Goal: Find specific page/section: Find specific page/section

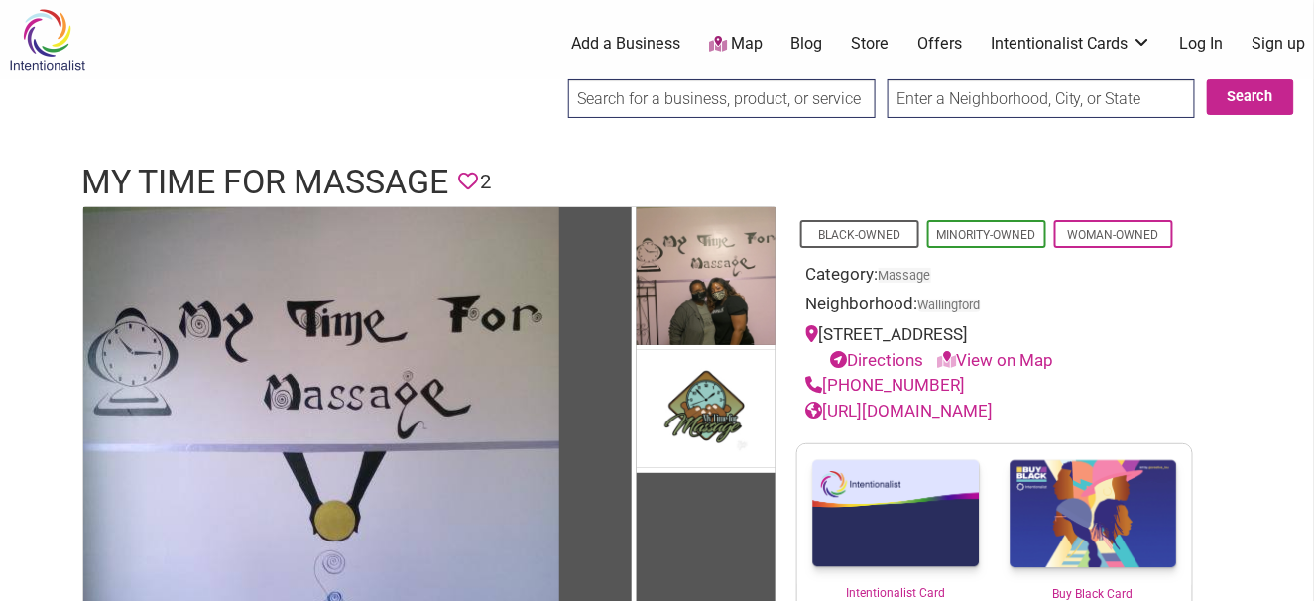
click at [933, 49] on link "Offers" at bounding box center [940, 44] width 45 height 22
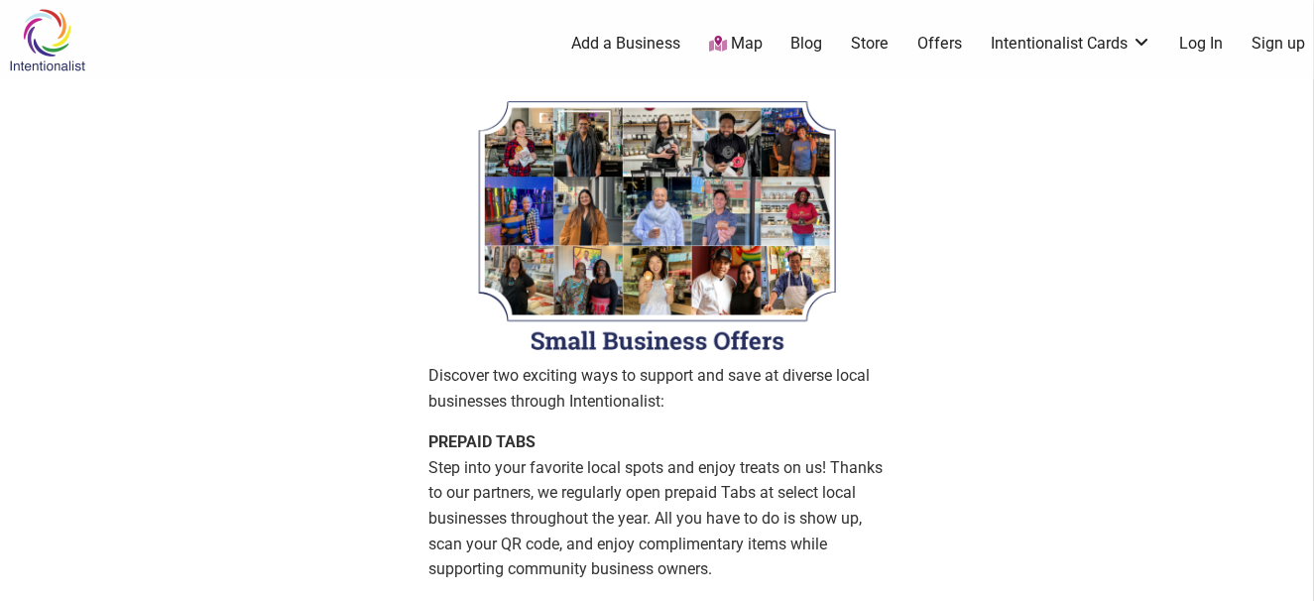
click at [749, 40] on link "Map" at bounding box center [736, 44] width 54 height 23
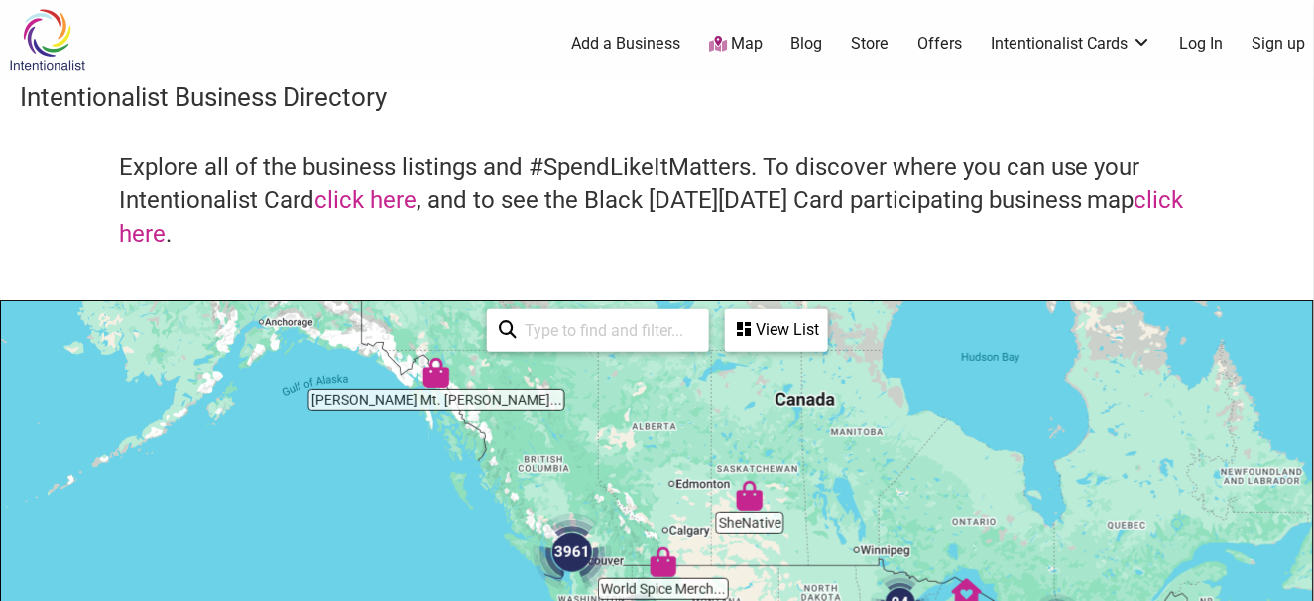
click at [876, 46] on link "Store" at bounding box center [870, 44] width 38 height 22
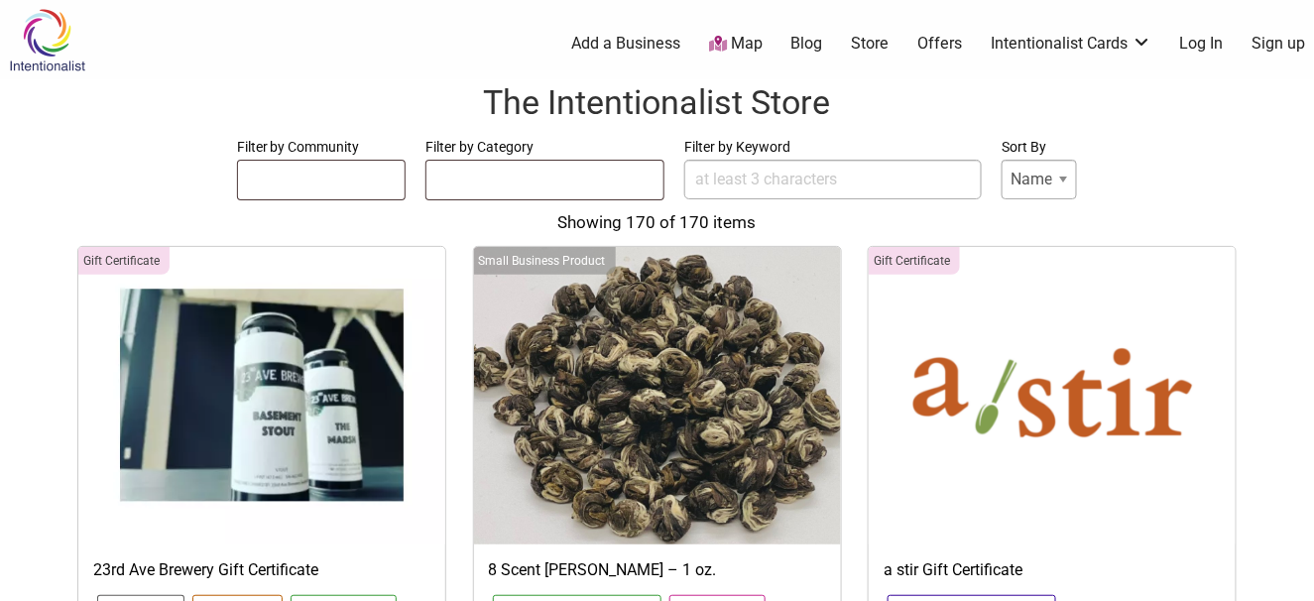
select select
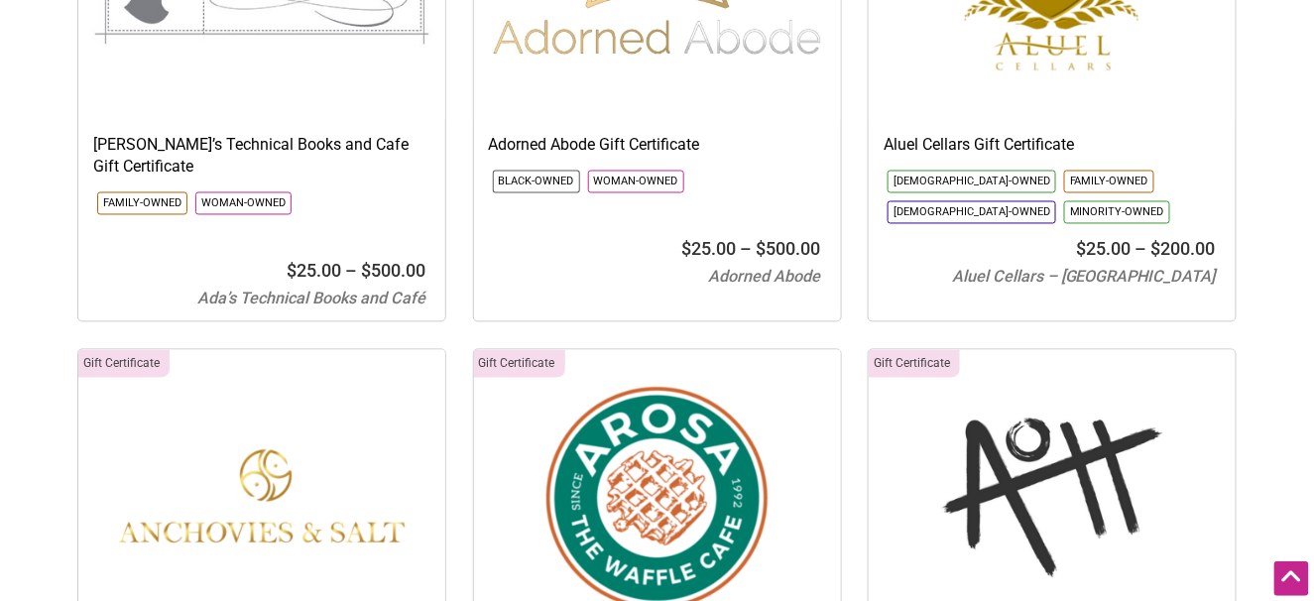
scroll to position [496, 0]
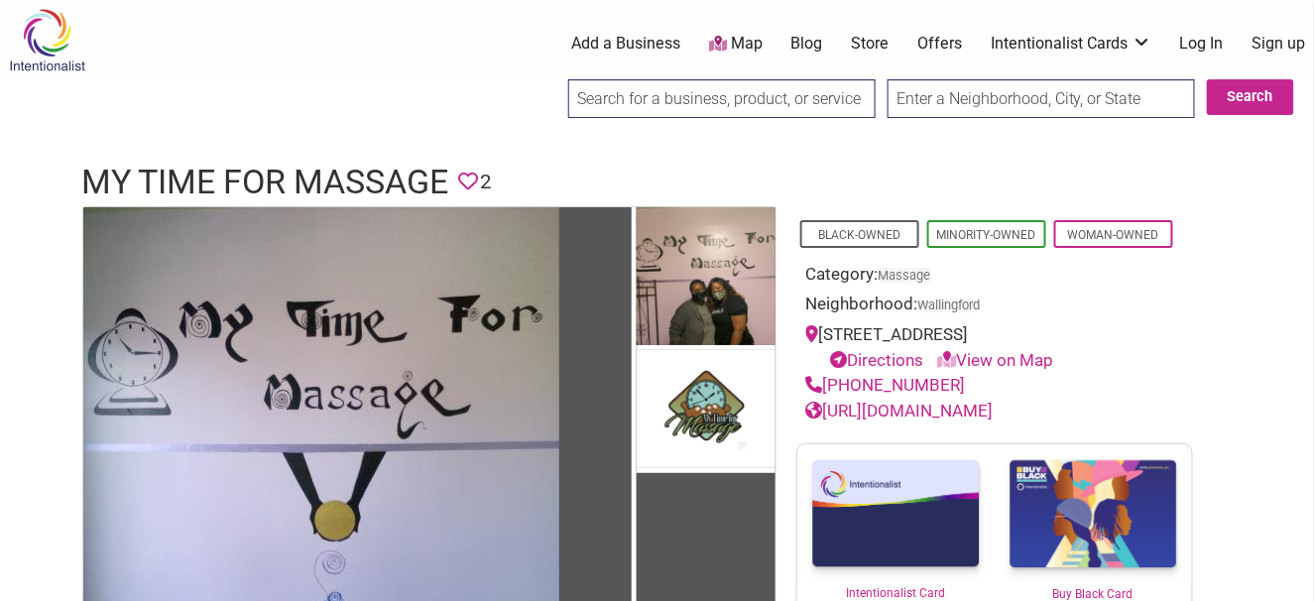
click at [719, 111] on input "search" at bounding box center [721, 98] width 307 height 39
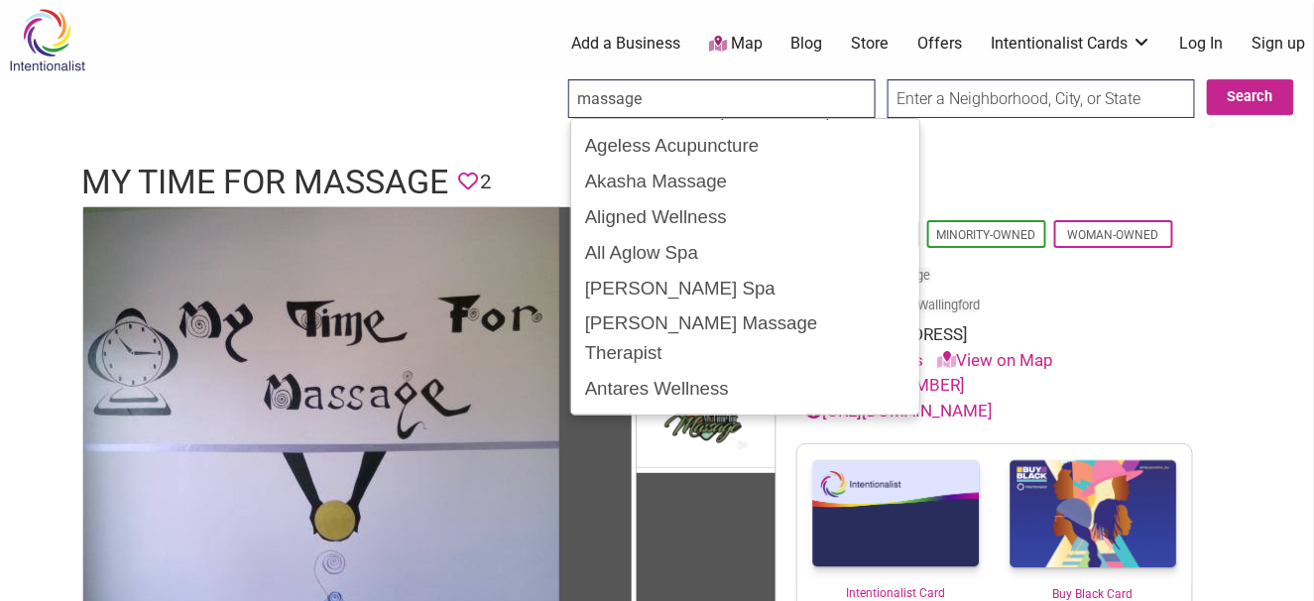
type input "massage"
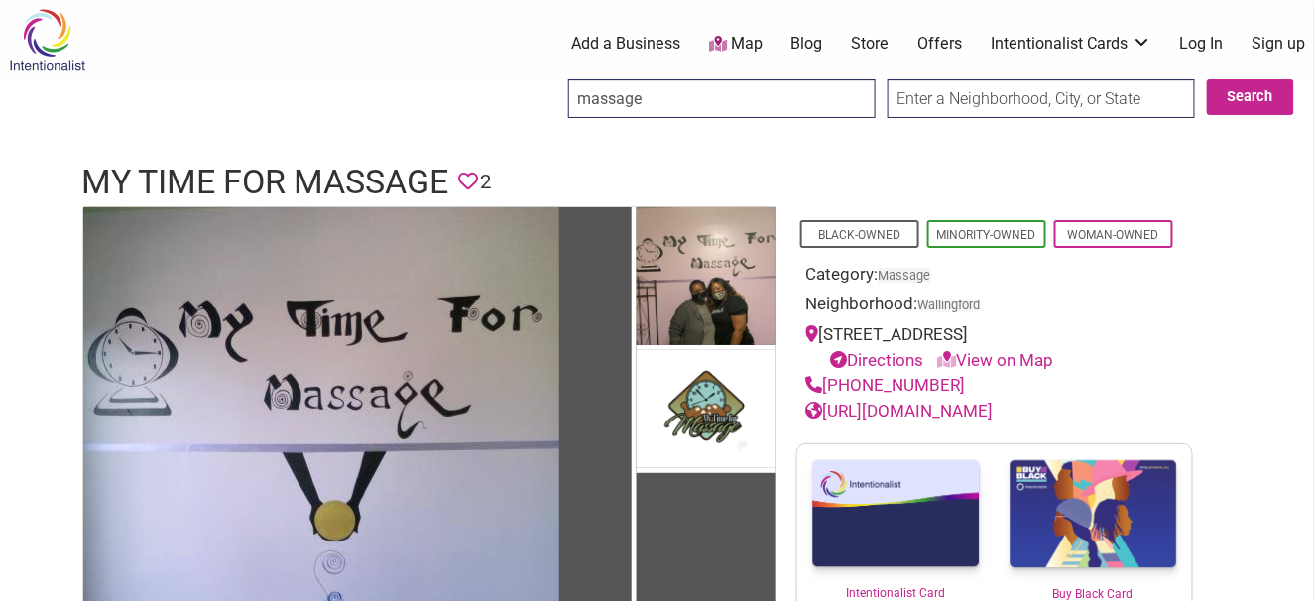
click at [1232, 165] on header "My Time for Massage Favorite 2" at bounding box center [657, 183] width 1151 height 48
